Goal: Task Accomplishment & Management: Manage account settings

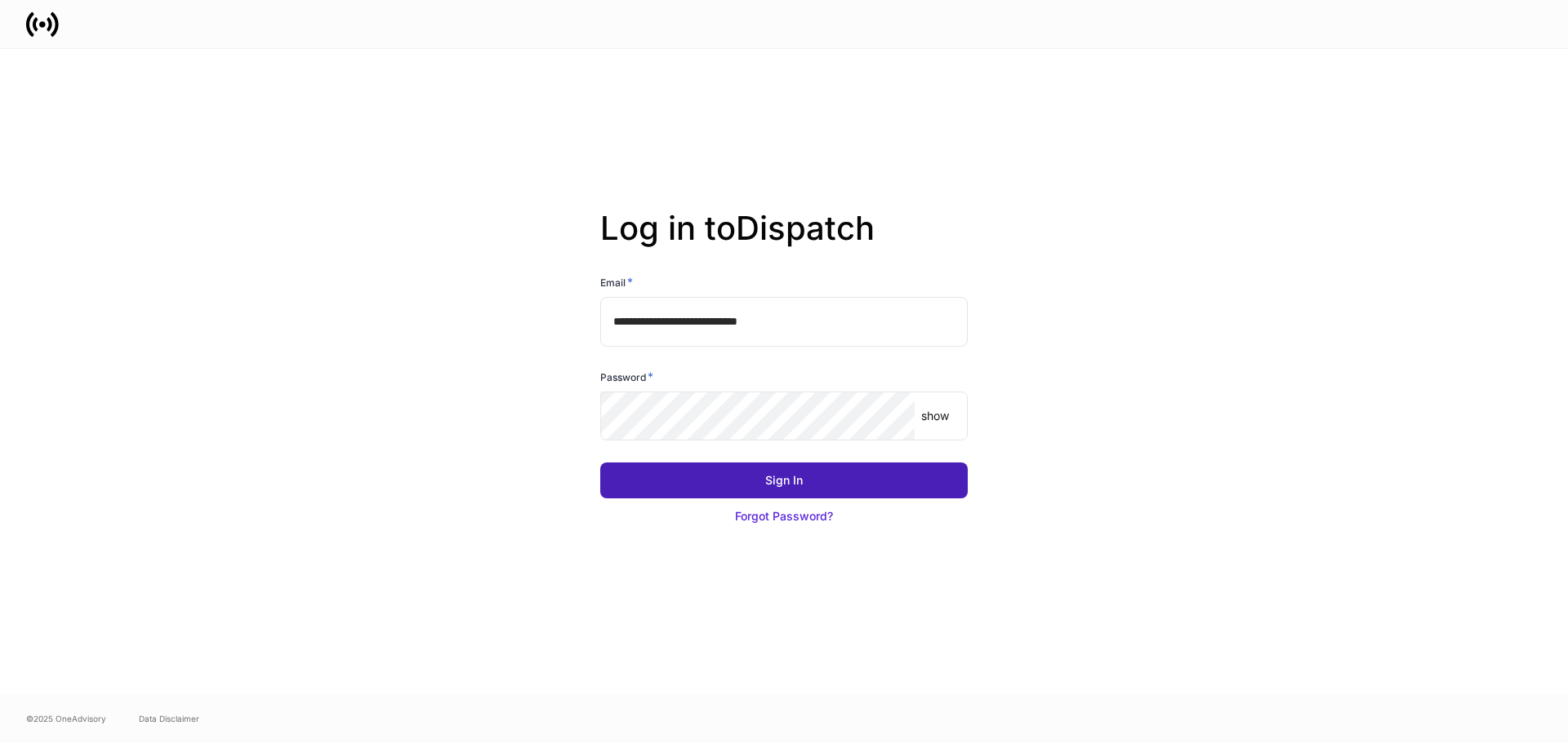
click at [792, 475] on div "Sign In" at bounding box center [784, 480] width 37 height 16
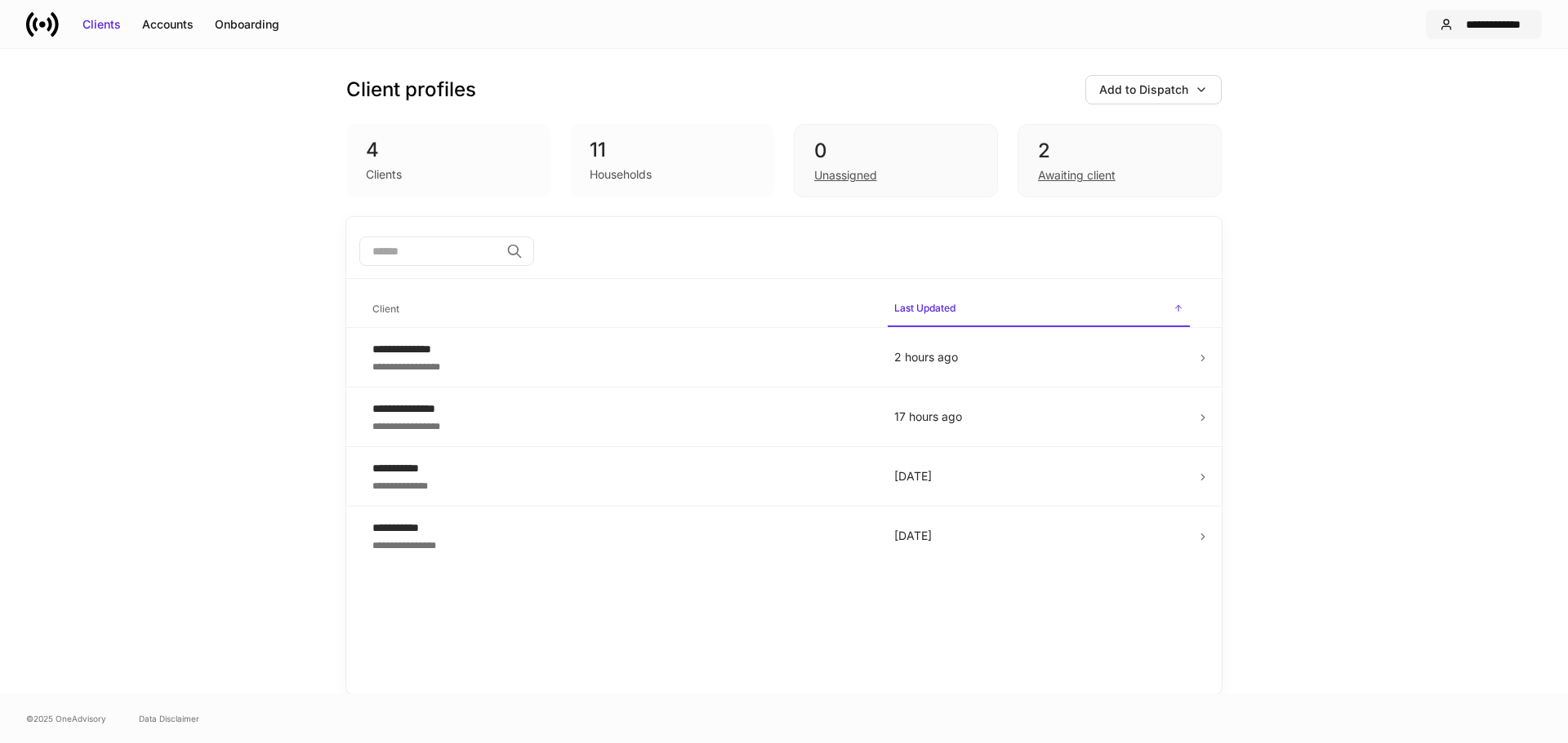
click at [777, 19] on div "**********" at bounding box center [1494, 24] width 69 height 16
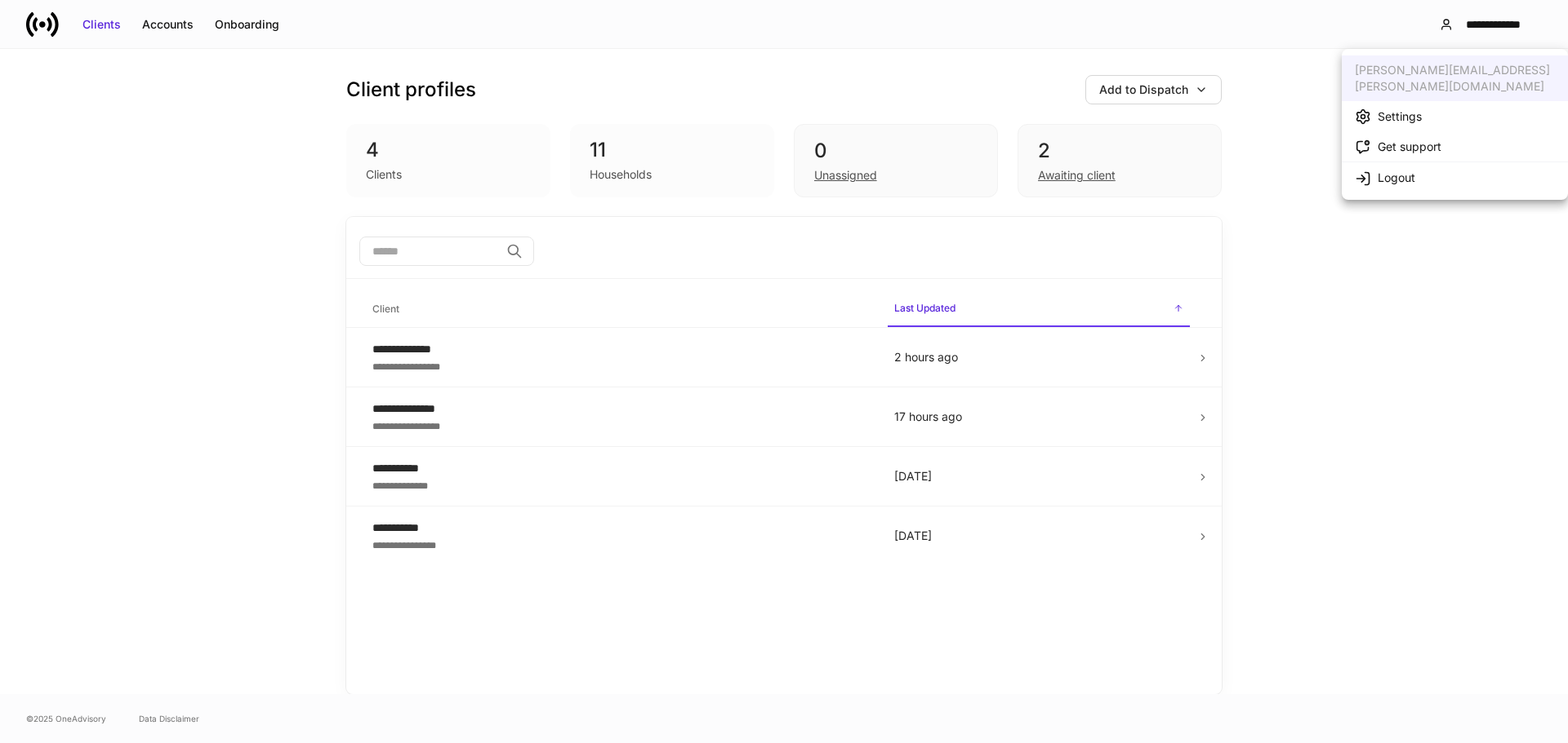
click at [777, 109] on div "Settings" at bounding box center [1399, 116] width 44 height 16
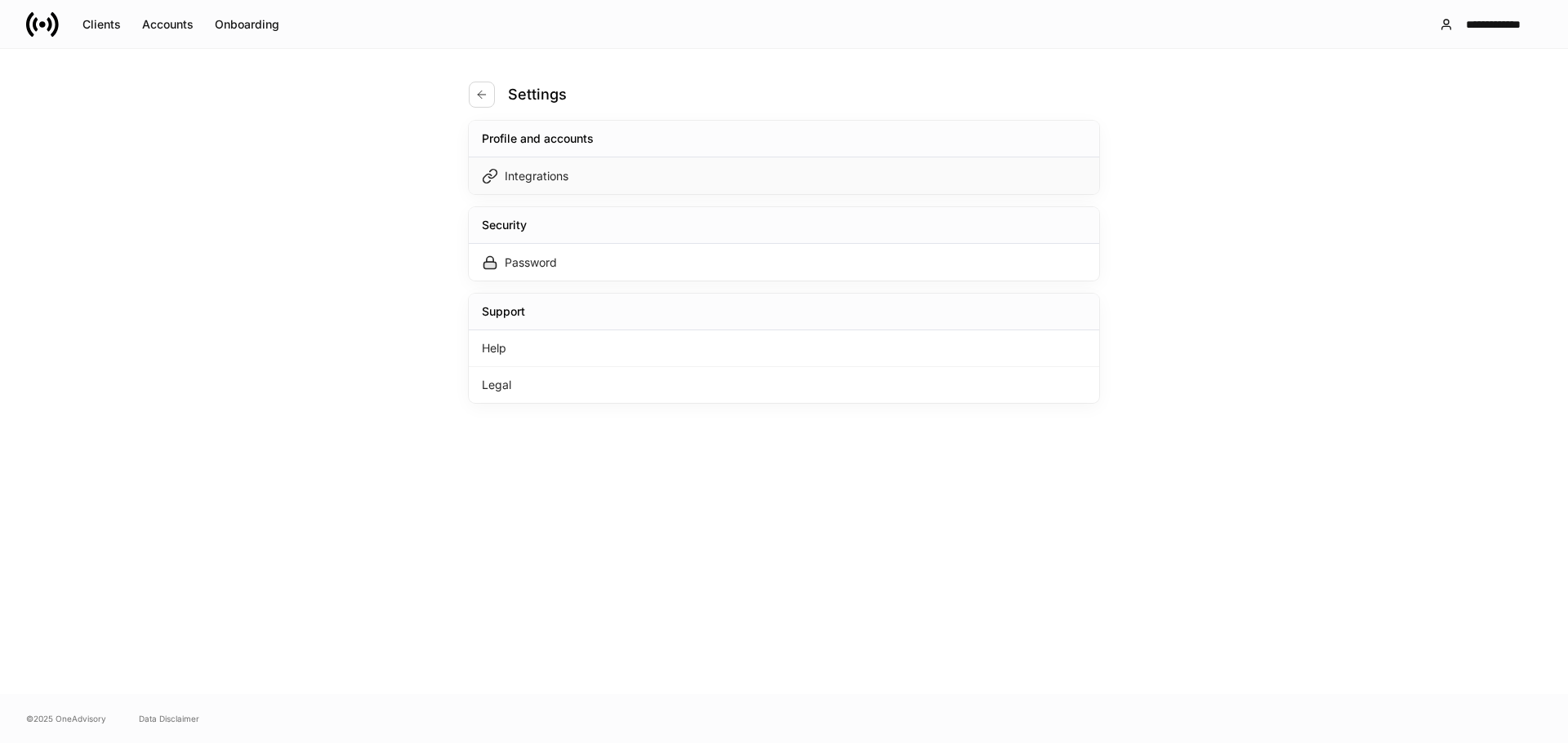
click at [583, 187] on div "Integrations" at bounding box center [784, 175] width 630 height 37
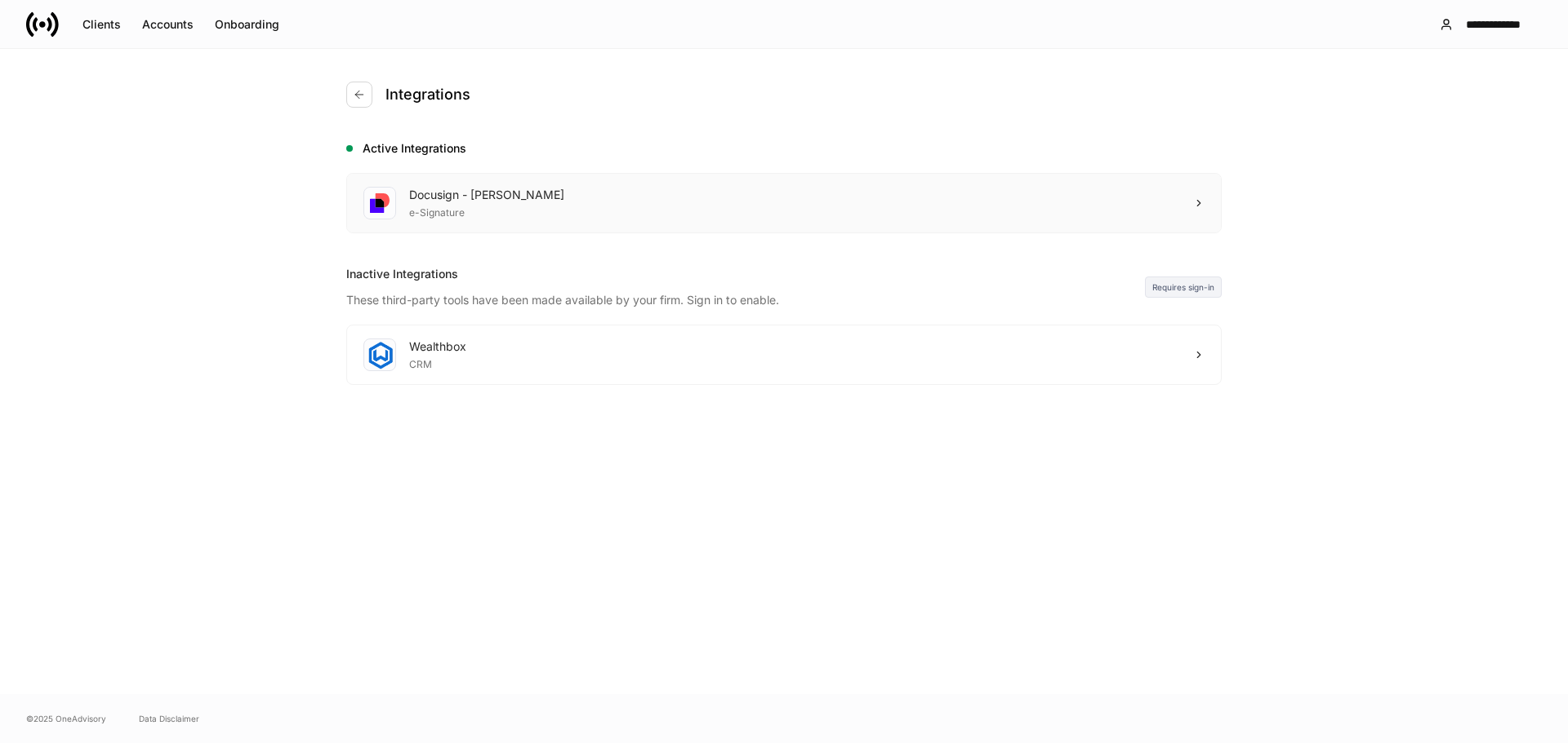
click at [575, 203] on div "Docusign - Schwab e-Signature" at bounding box center [784, 203] width 874 height 59
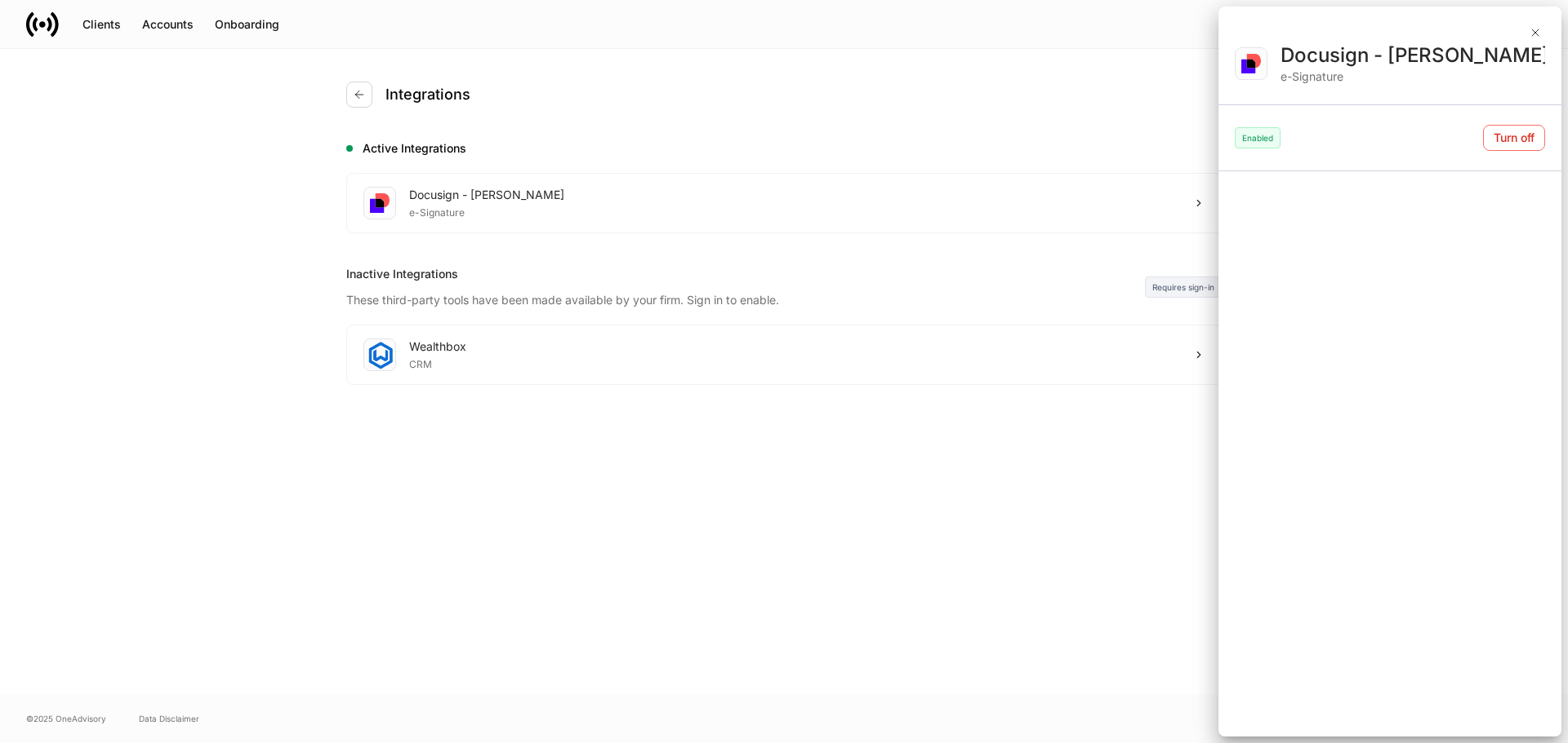
click at [777, 124] on div at bounding box center [784, 372] width 1568 height 743
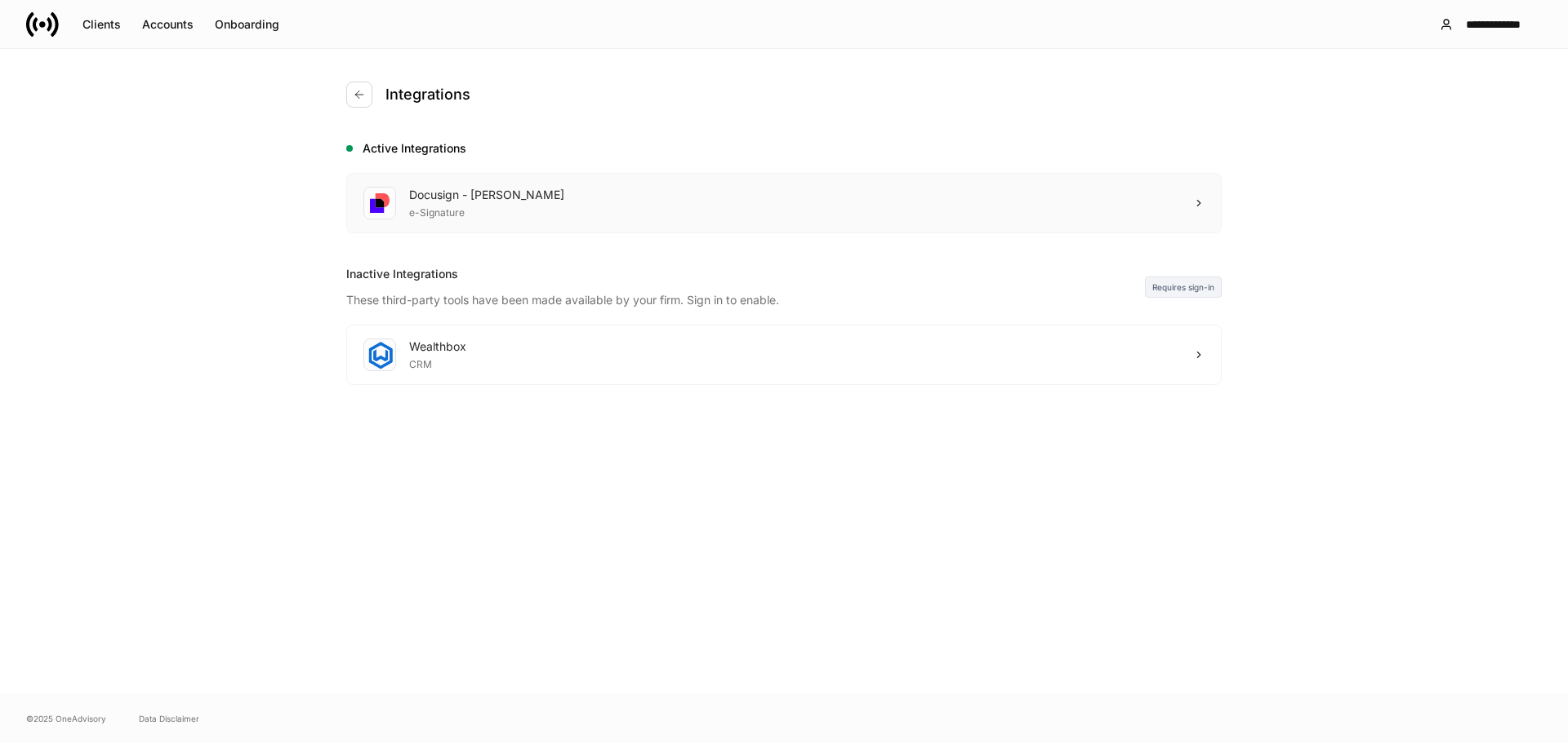
click at [774, 197] on div "Docusign - Schwab e-Signature" at bounding box center [784, 203] width 874 height 59
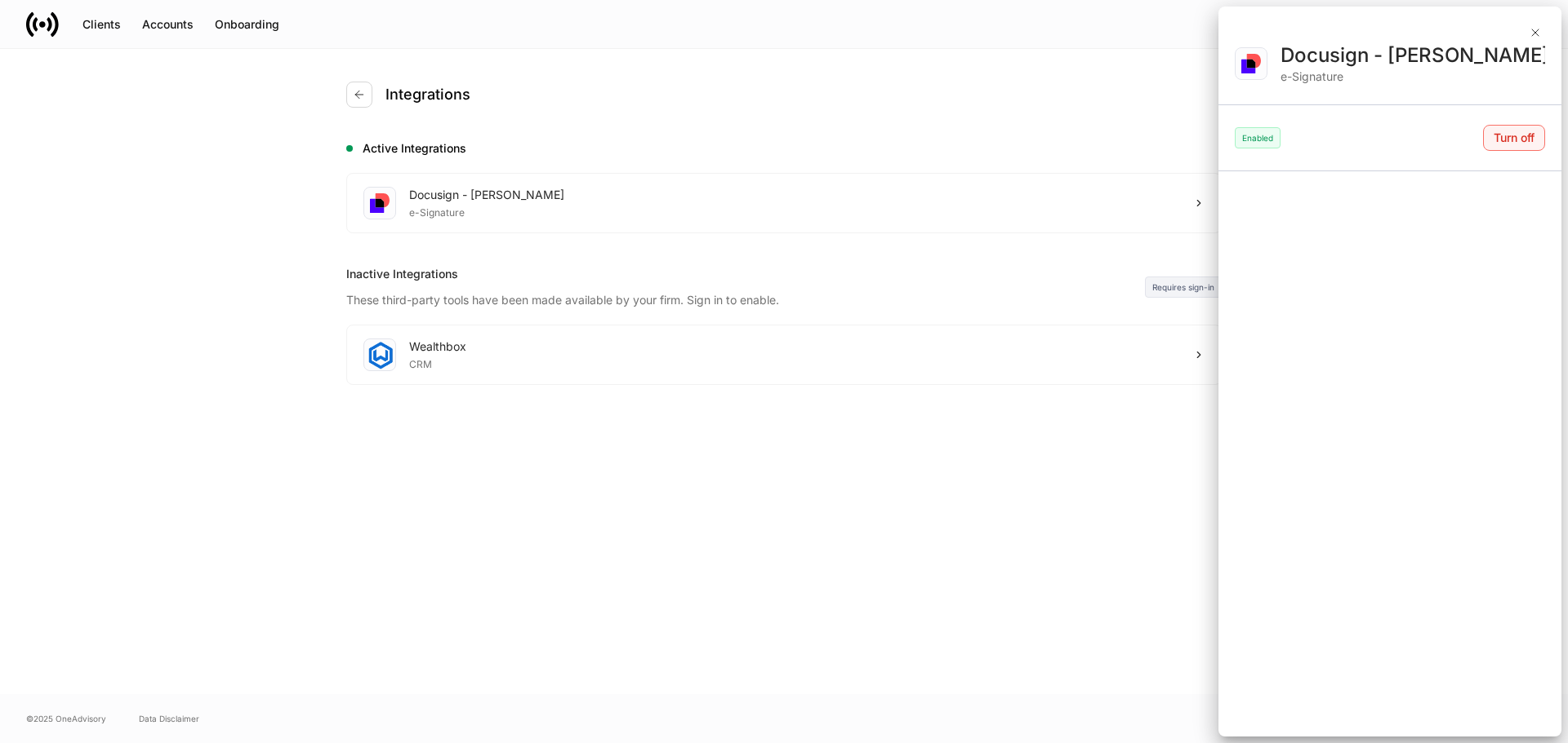
click at [777, 141] on div "Turn off" at bounding box center [1514, 137] width 41 height 16
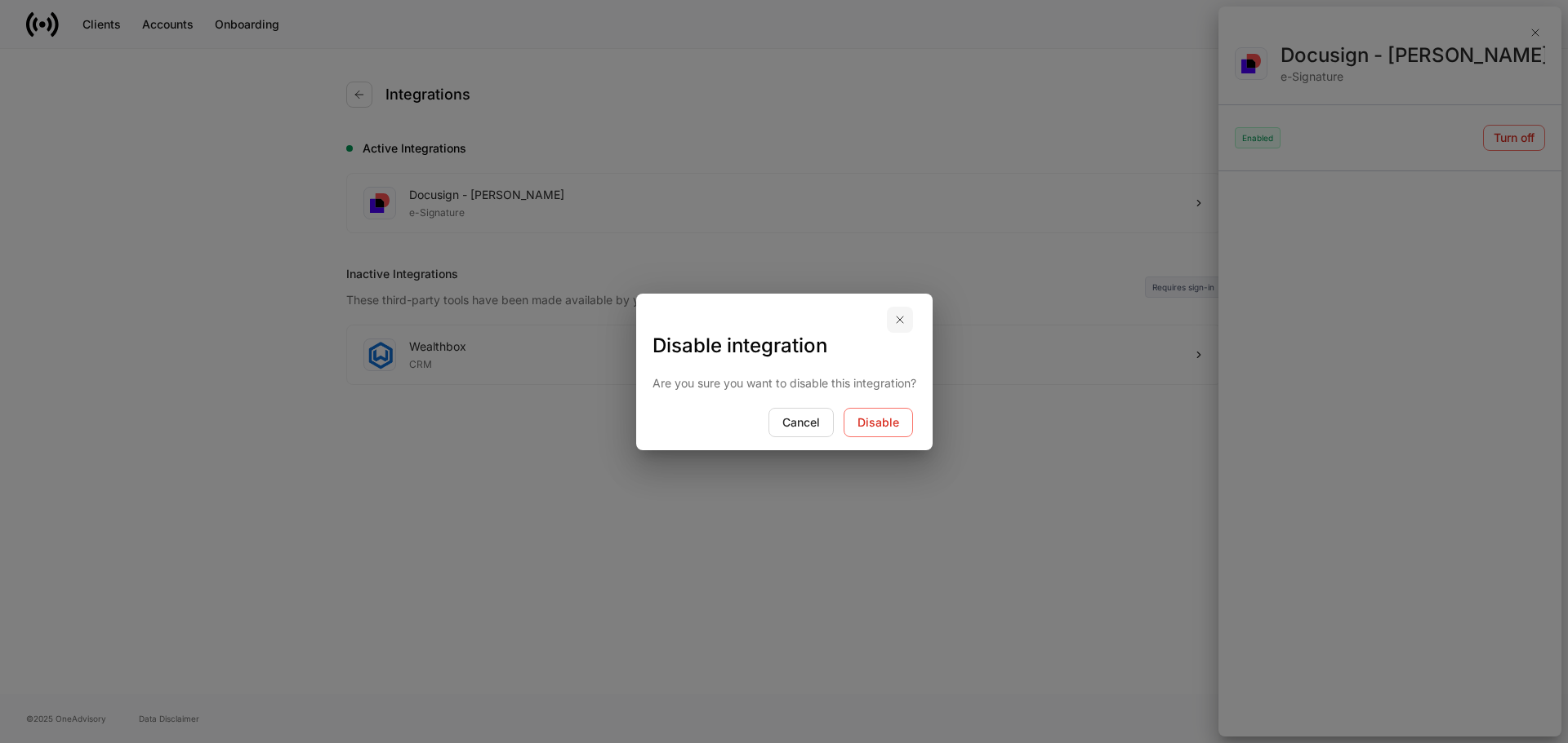
click at [777, 317] on icon "button" at bounding box center [900, 320] width 13 height 13
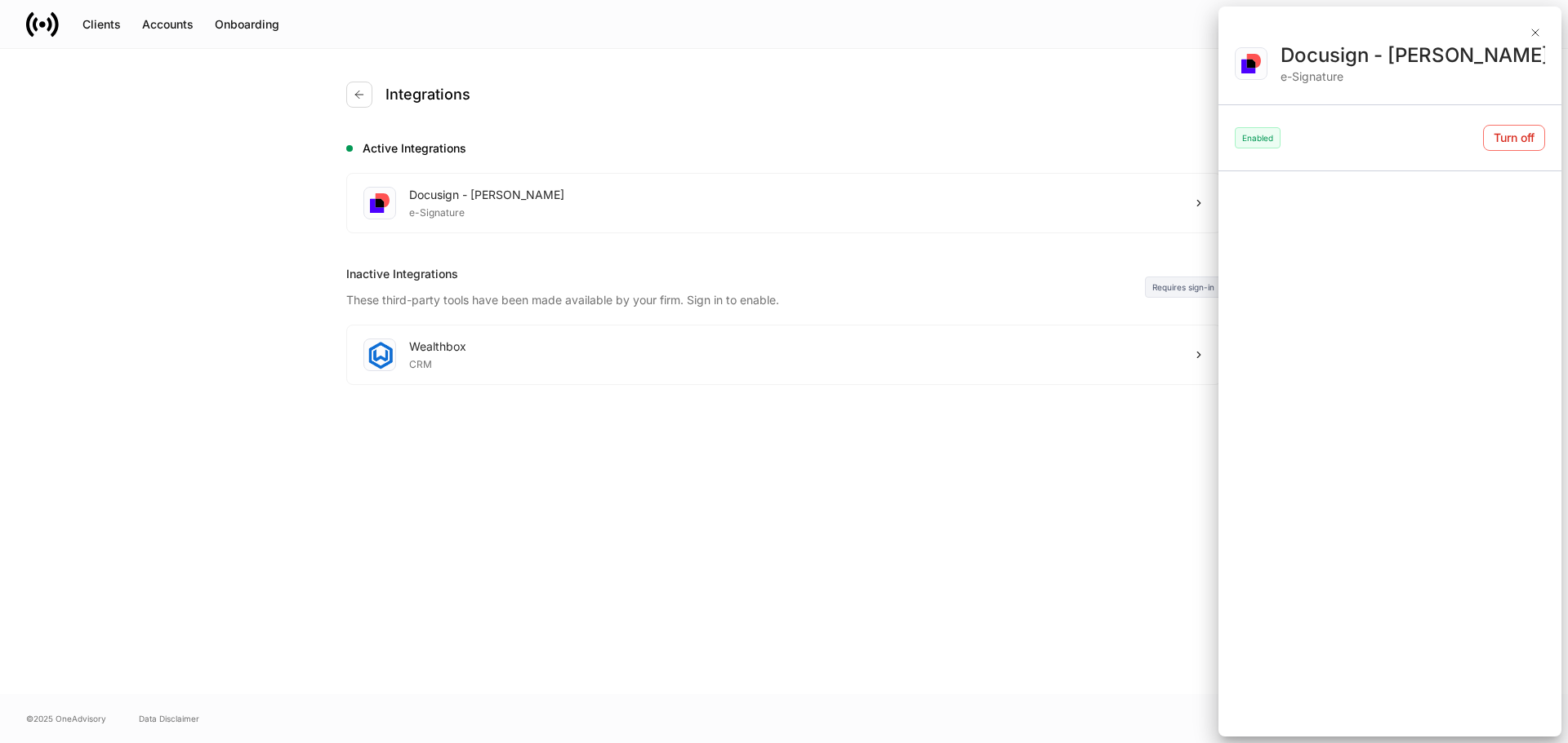
click at [777, 117] on div at bounding box center [784, 372] width 1568 height 743
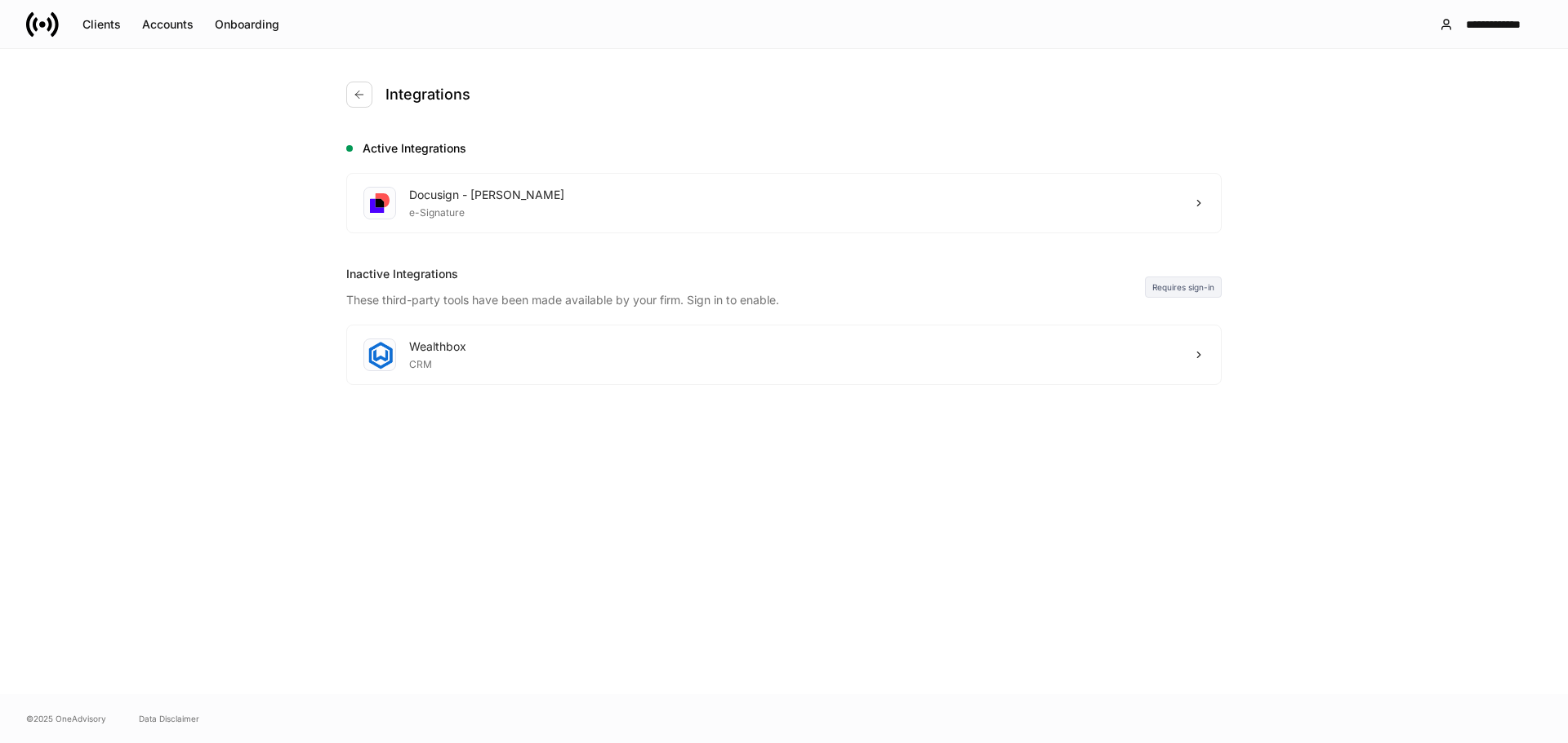
click at [777, 91] on div "Integrations" at bounding box center [784, 94] width 875 height 91
